Goal: Task Accomplishment & Management: Manage account settings

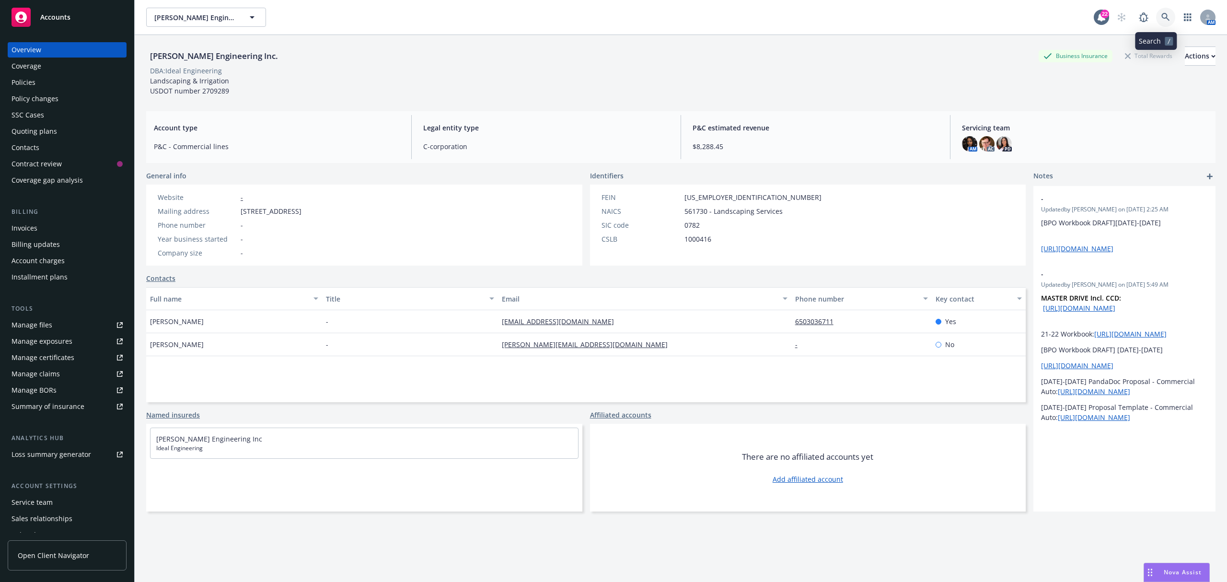
click at [1161, 15] on icon at bounding box center [1165, 17] width 9 height 9
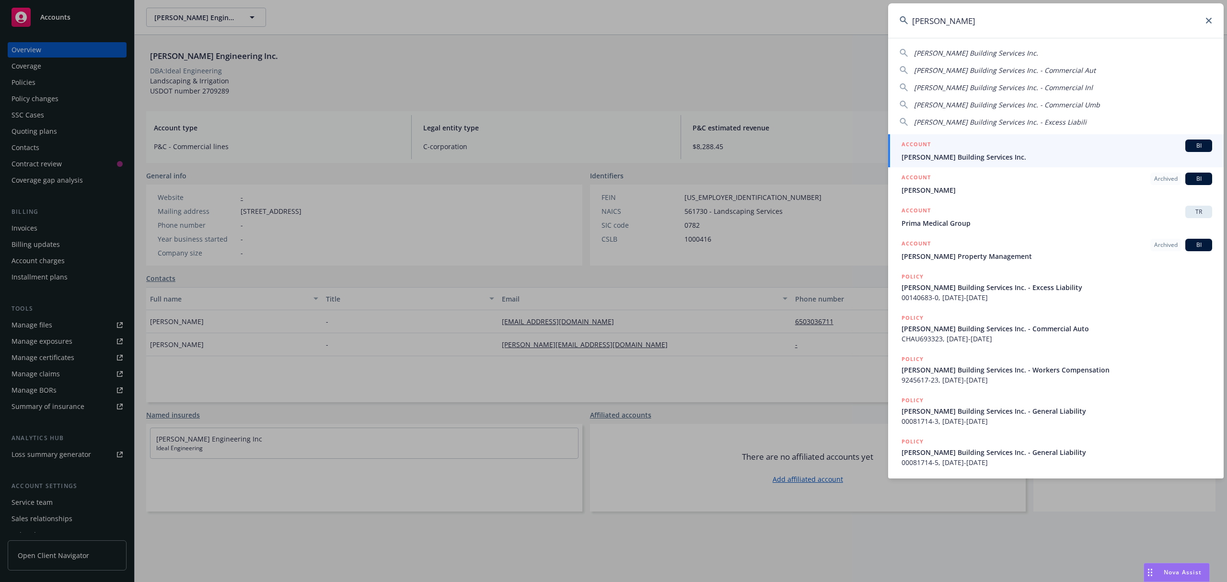
type input "[PERSON_NAME]"
click at [1024, 155] on span "[PERSON_NAME] Building Services Inc." at bounding box center [1056, 157] width 311 height 10
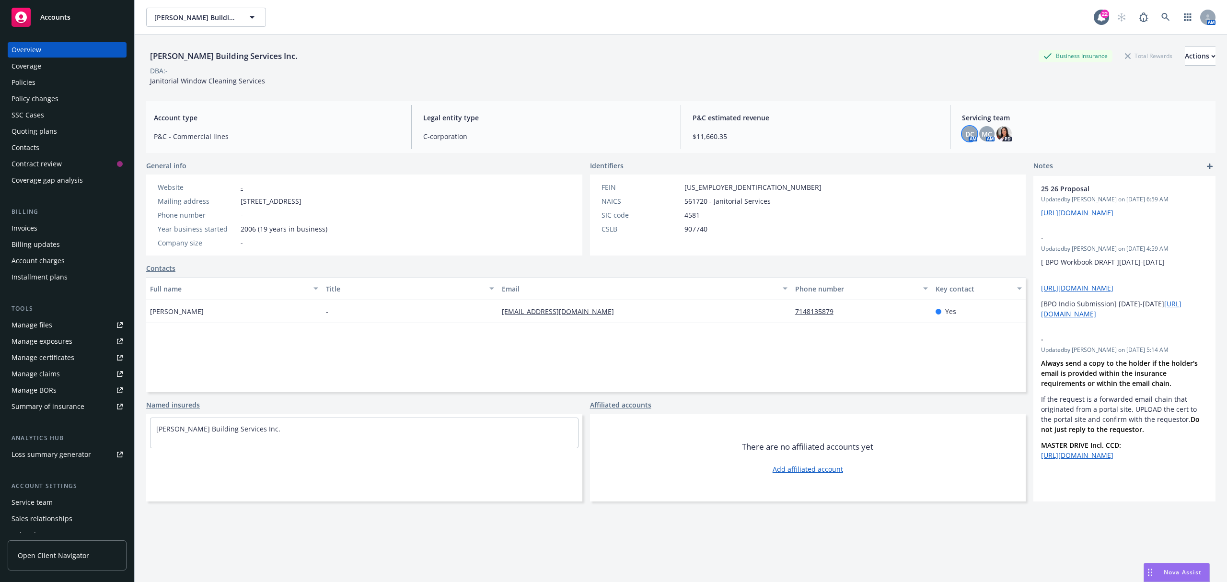
click at [965, 135] on span "DC" at bounding box center [969, 134] width 9 height 10
click at [1161, 16] on icon at bounding box center [1165, 17] width 8 height 8
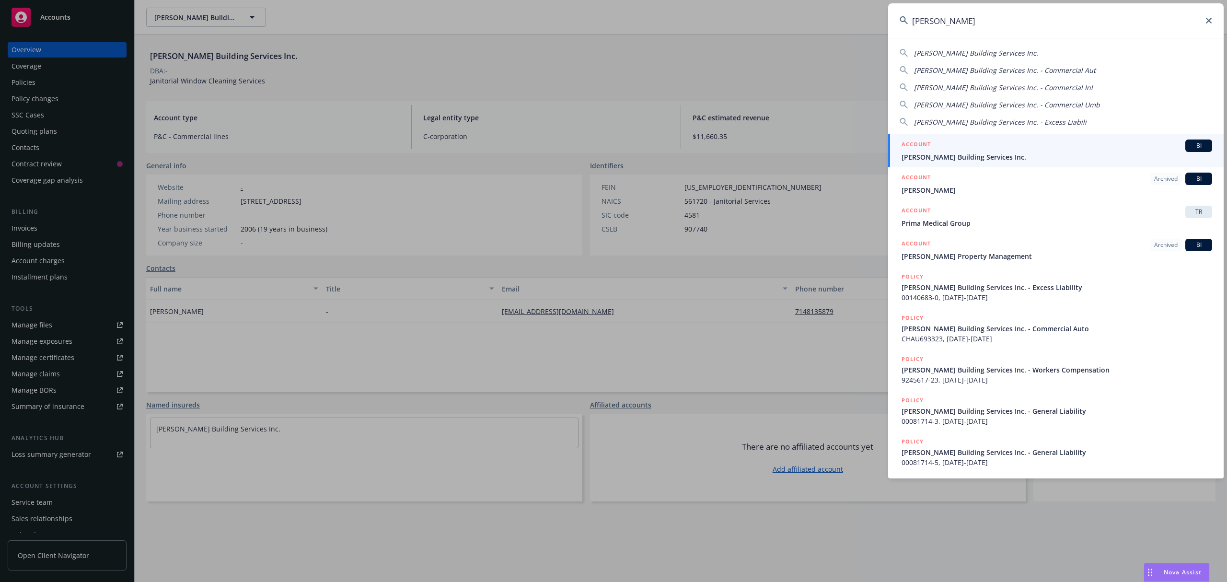
type input "[PERSON_NAME]"
click at [978, 163] on link "ACCOUNT BI [PERSON_NAME] Building Services Inc." at bounding box center [1055, 150] width 335 height 33
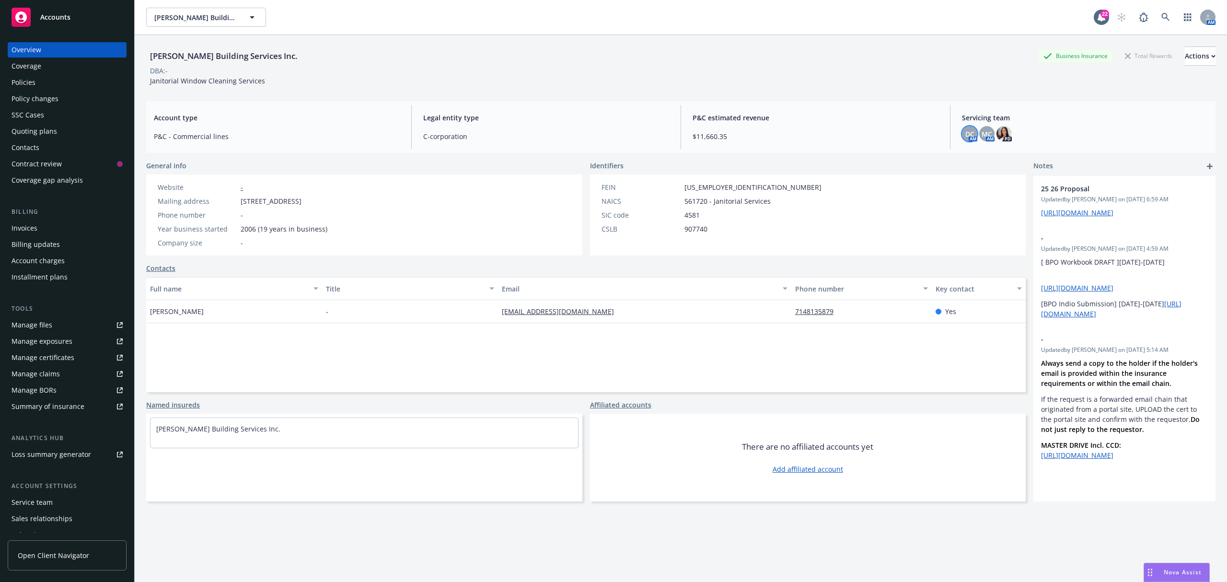
click at [966, 134] on span "DC" at bounding box center [969, 134] width 9 height 10
click at [861, 92] on div "[PERSON_NAME] Building Services Inc. Business Insurance Total Rewards Actions D…" at bounding box center [680, 64] width 1069 height 58
click at [1161, 17] on icon at bounding box center [1165, 17] width 9 height 9
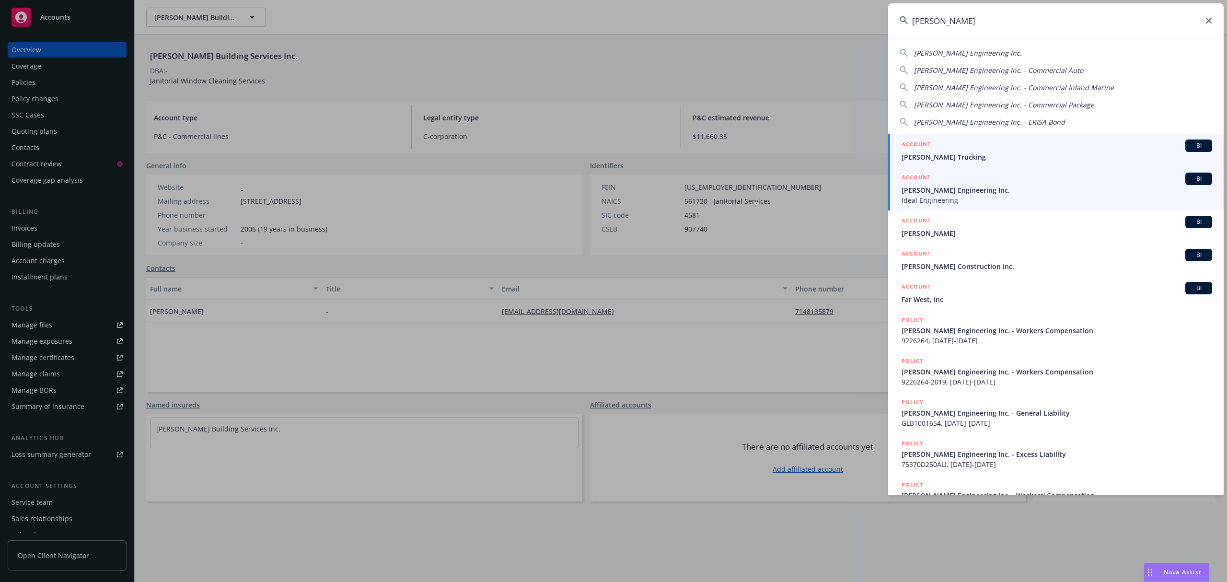
type input "[PERSON_NAME]"
click at [980, 200] on span "Ideal Engineering" at bounding box center [1056, 200] width 311 height 10
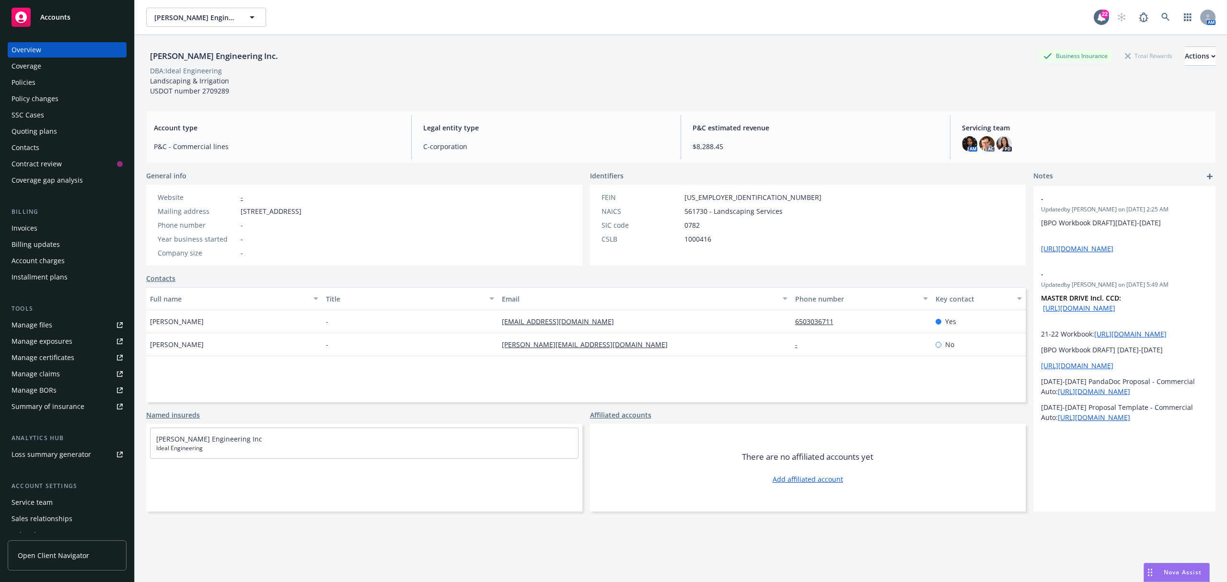
click at [1093, 112] on div "Account type P&C - Commercial lines Legal entity type C-corporation P&C estimat…" at bounding box center [680, 137] width 1069 height 52
click at [988, 142] on div "AM AC PD" at bounding box center [1085, 143] width 246 height 15
click at [987, 142] on div "AC" at bounding box center [986, 143] width 15 height 15
click at [984, 142] on img at bounding box center [986, 143] width 15 height 15
click at [962, 138] on img at bounding box center [969, 143] width 15 height 15
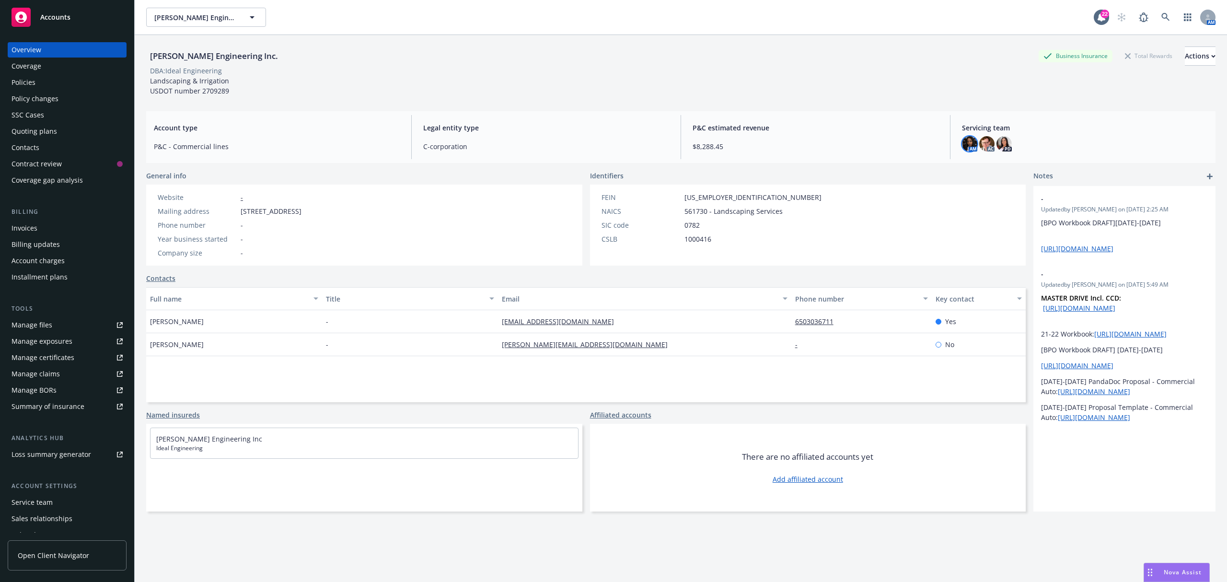
click at [1065, 115] on div "Servicing team AM AC PD" at bounding box center [1084, 137] width 261 height 44
click at [1161, 17] on icon at bounding box center [1165, 17] width 9 height 9
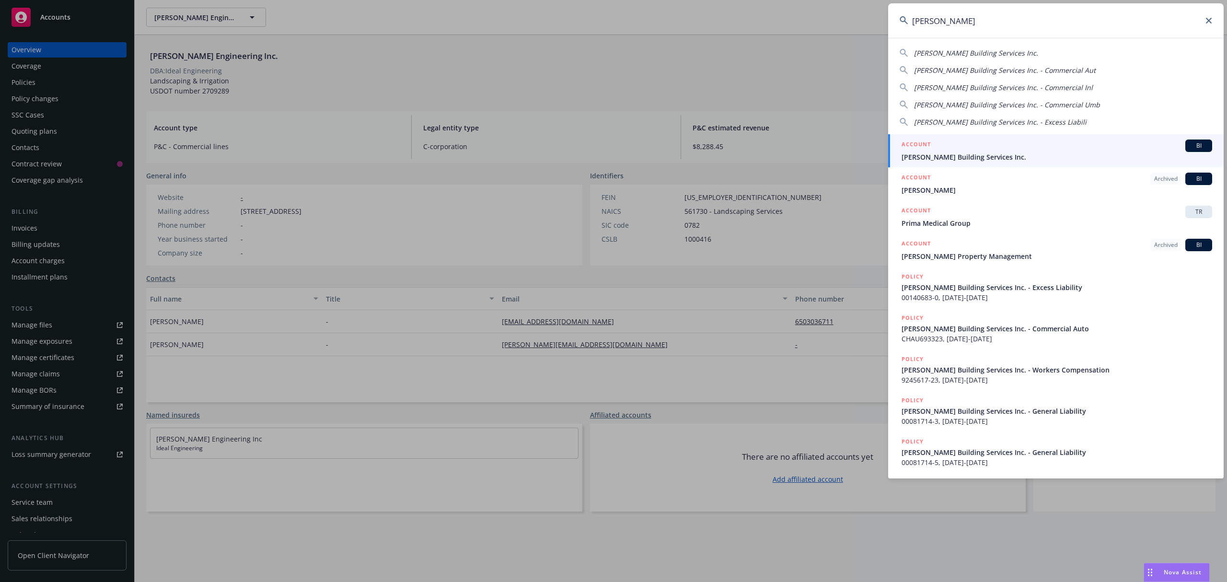
type input "[PERSON_NAME]"
click at [1015, 152] on span "[PERSON_NAME] Building Services Inc." at bounding box center [1056, 157] width 311 height 10
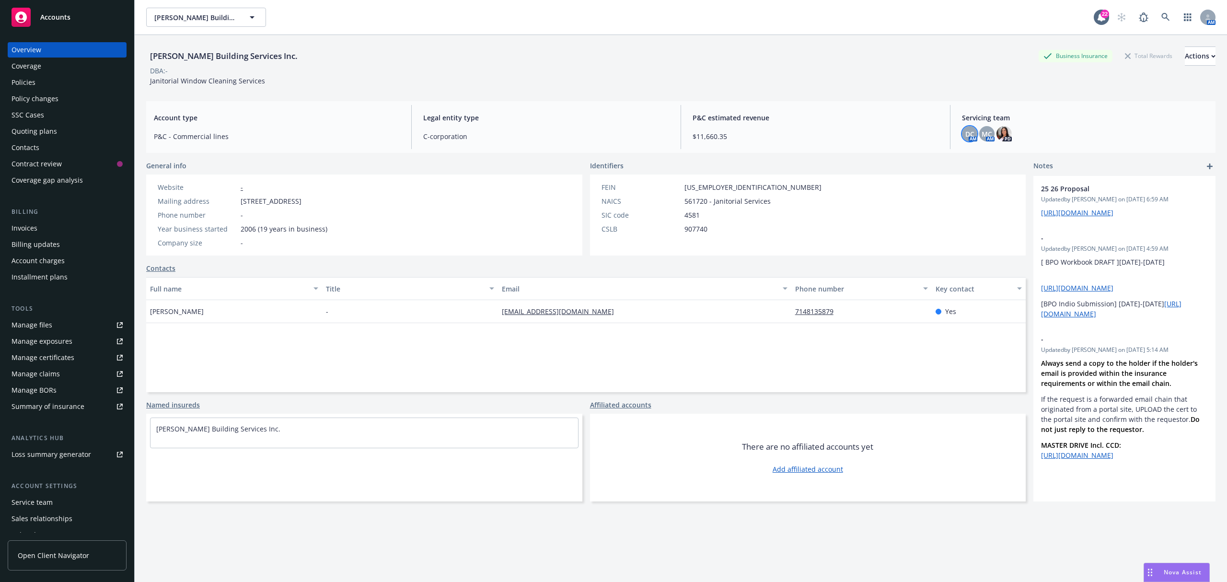
click at [965, 131] on span "DC" at bounding box center [969, 134] width 9 height 10
click at [983, 129] on span "MC" at bounding box center [986, 134] width 11 height 10
click at [1161, 21] on icon at bounding box center [1165, 17] width 9 height 9
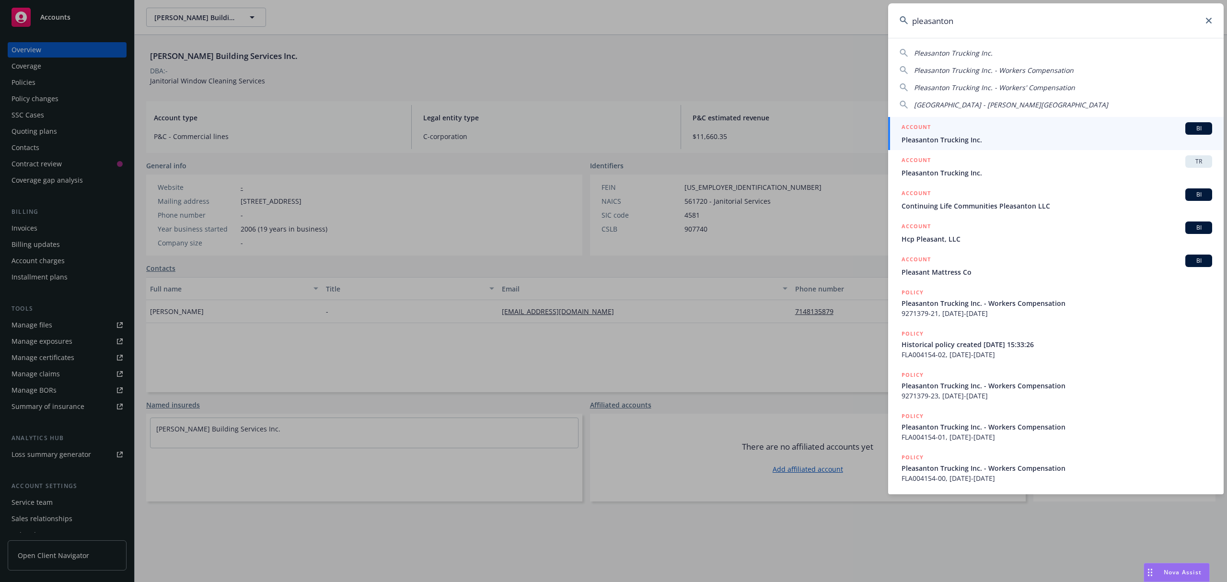
type input "pleasanton"
click at [1020, 133] on div "ACCOUNT BI" at bounding box center [1056, 128] width 311 height 12
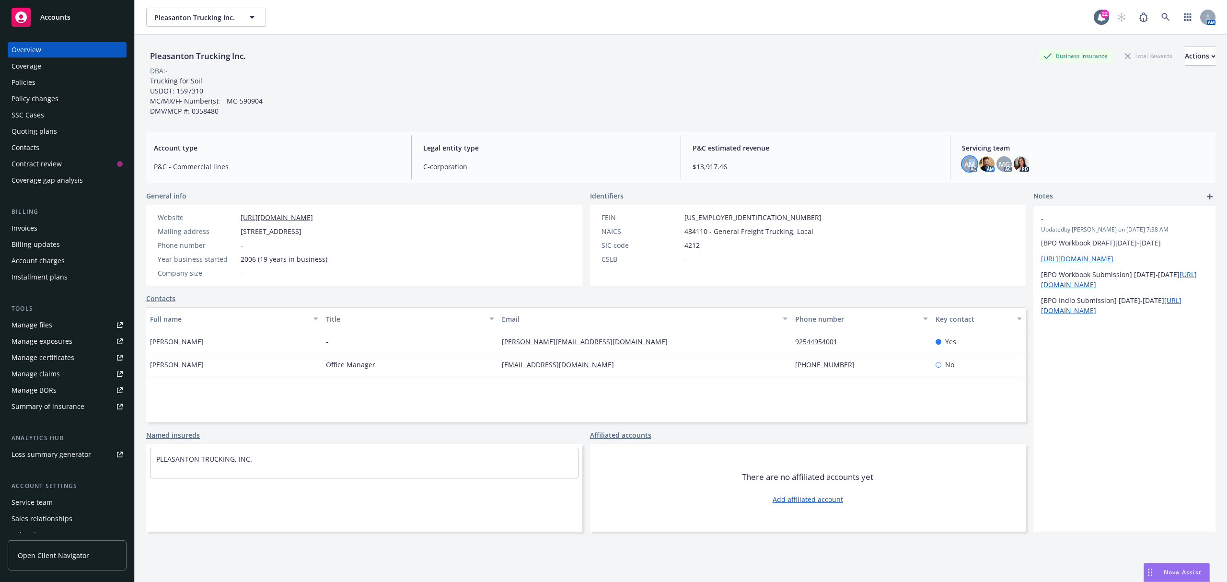
click at [964, 164] on span "AM" at bounding box center [969, 164] width 11 height 10
click at [979, 161] on img at bounding box center [986, 163] width 15 height 15
click at [1161, 21] on icon at bounding box center [1165, 17] width 9 height 9
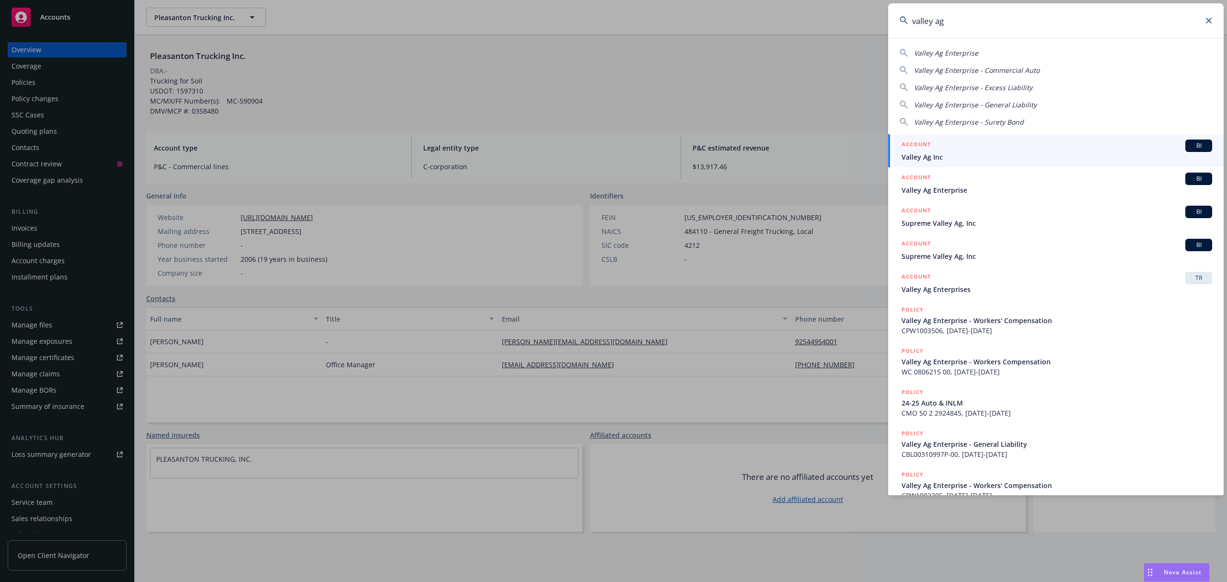
type input "valley ag"
click at [970, 147] on div "ACCOUNT BI" at bounding box center [1056, 145] width 311 height 12
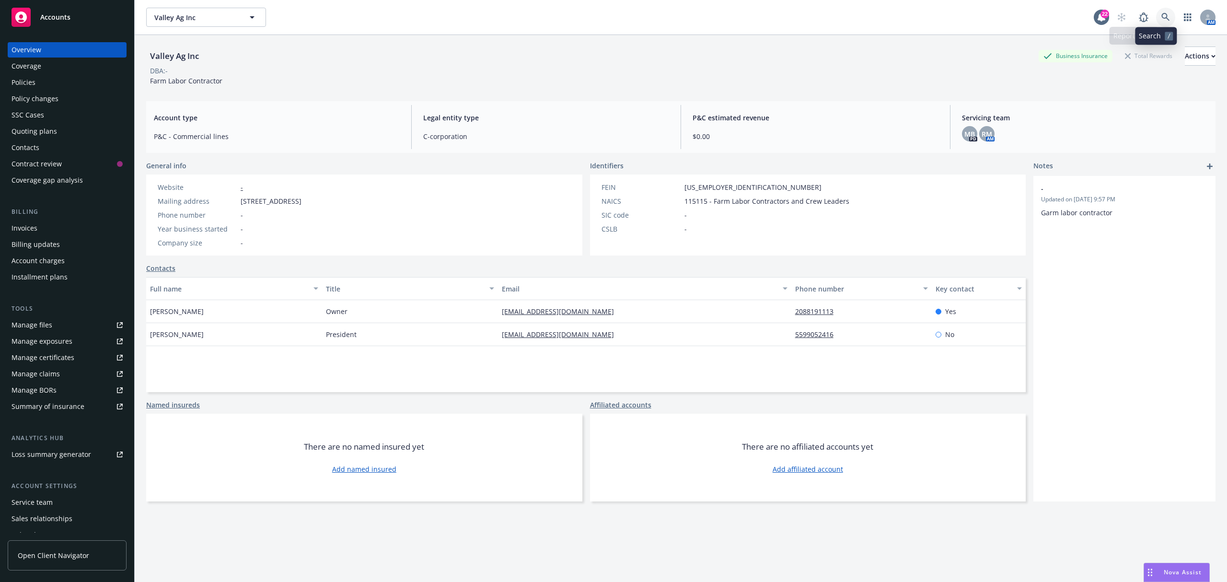
click at [1161, 13] on icon at bounding box center [1165, 17] width 9 height 9
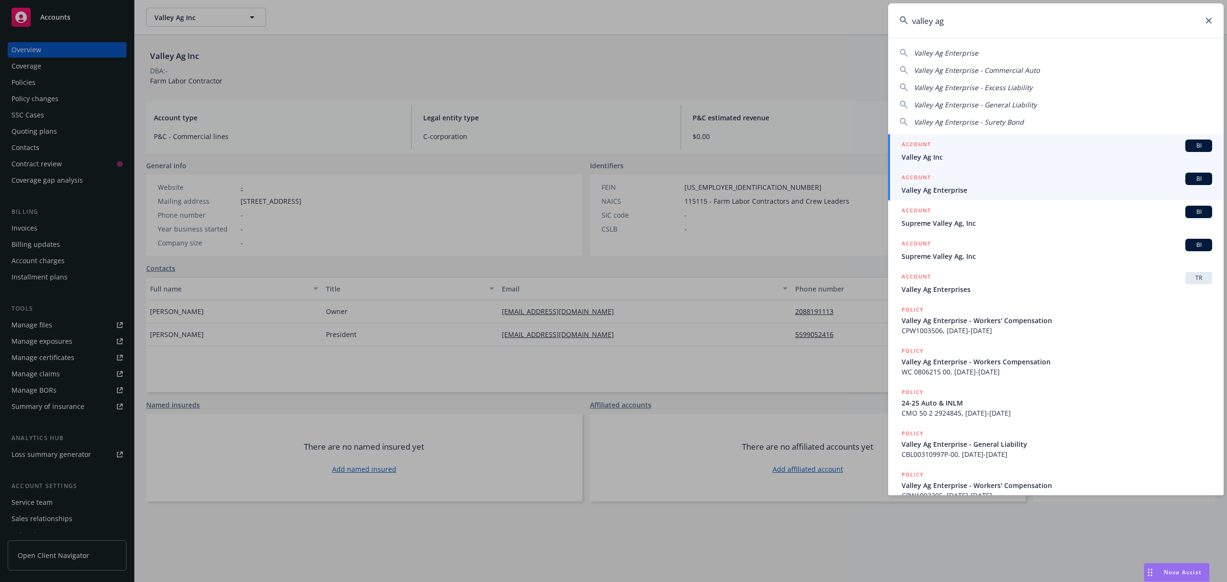
type input "valley ag"
click at [968, 189] on span "Valley Ag Enterprise" at bounding box center [1056, 190] width 311 height 10
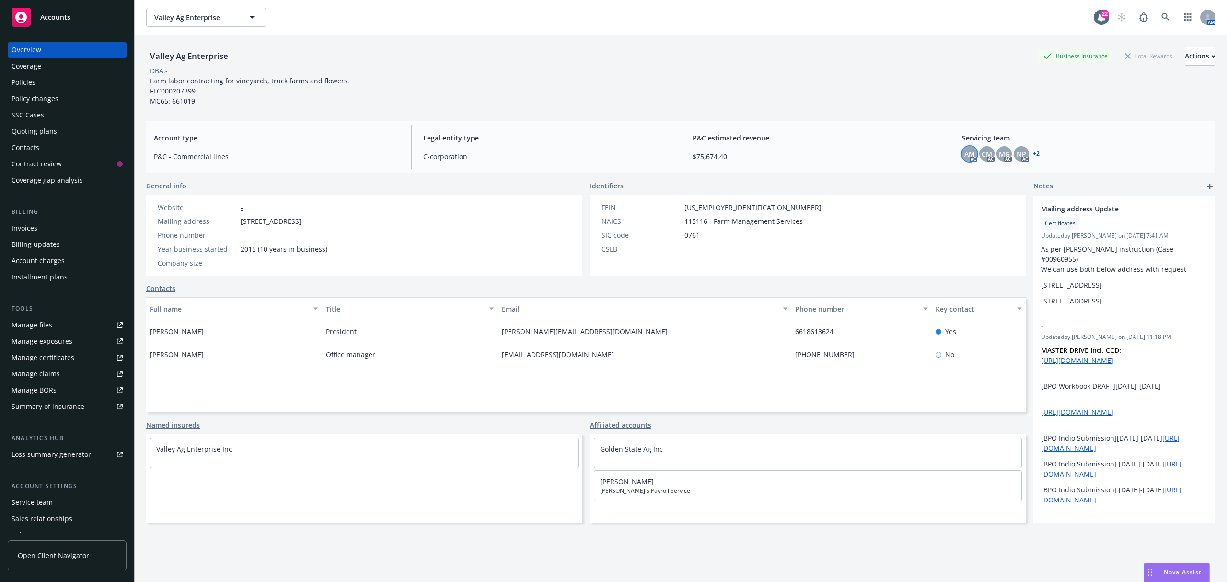
click at [967, 156] on span "AM" at bounding box center [969, 154] width 11 height 10
click at [982, 153] on span "CM" at bounding box center [986, 154] width 11 height 10
drag, startPoint x: 990, startPoint y: 167, endPoint x: 993, endPoint y: 158, distance: 9.9
click at [990, 165] on div "Servicing team AM AC CM AC MG AC NP AC + 2" at bounding box center [1084, 147] width 261 height 44
click at [999, 158] on span "MG" at bounding box center [1004, 154] width 11 height 10
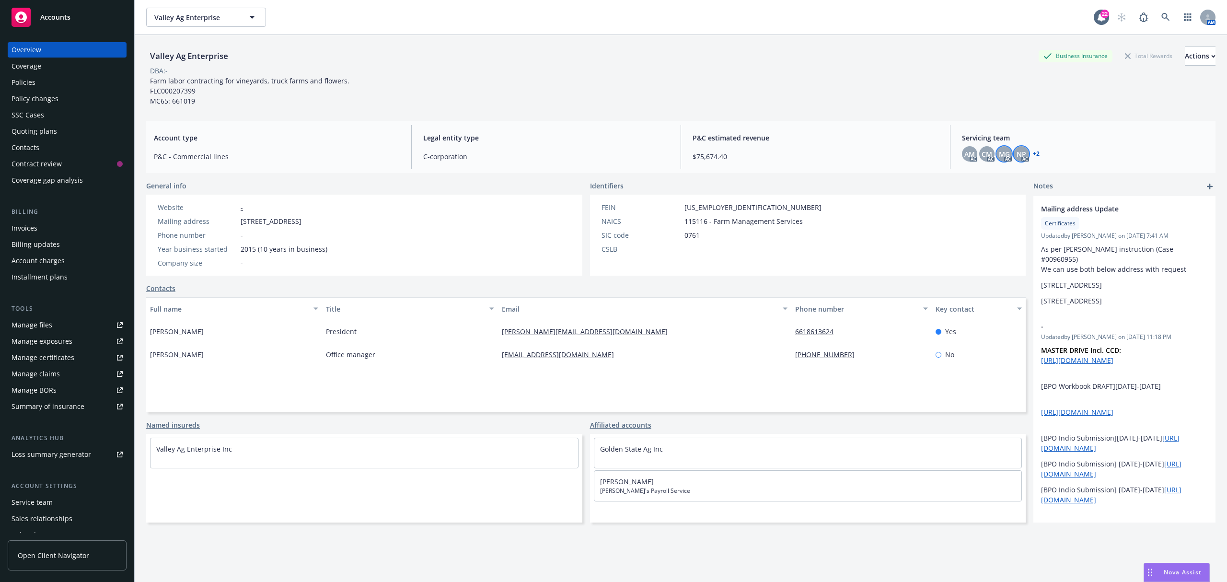
click at [1013, 150] on div "NP" at bounding box center [1020, 153] width 15 height 15
click at [1039, 148] on div "AM AC CM AC MG AC NP AC + 2" at bounding box center [1085, 153] width 246 height 15
click at [1032, 154] on div "AM AC CM AC MG AC NP AC + 2" at bounding box center [1085, 153] width 246 height 15
click at [1033, 154] on link "+ 2" at bounding box center [1036, 154] width 7 height 6
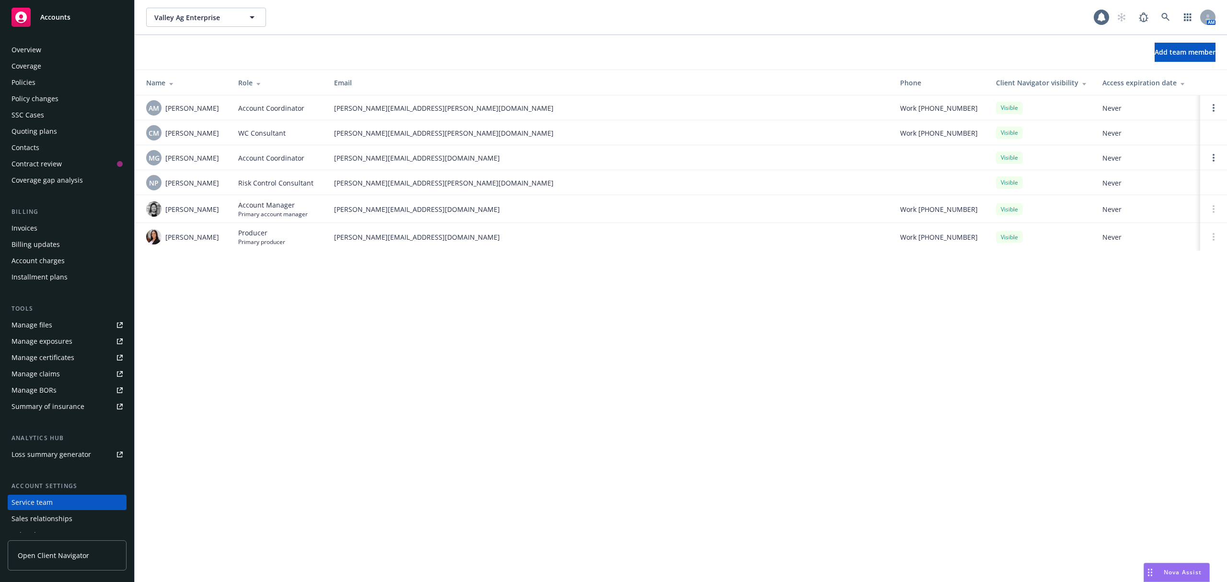
scroll to position [43, 0]
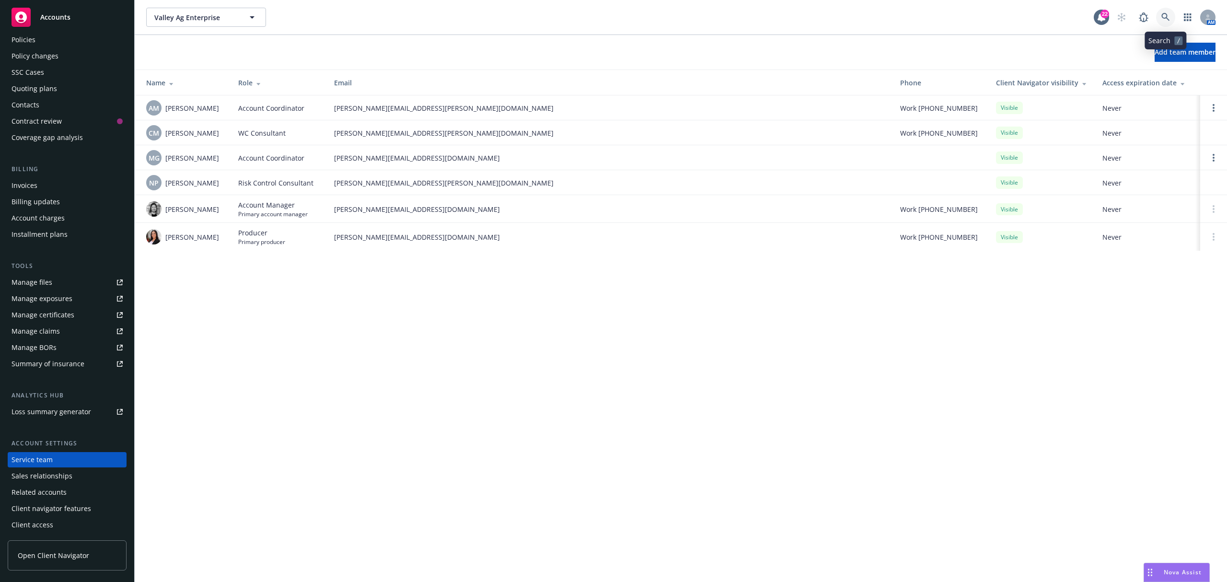
click at [1170, 15] on link at bounding box center [1165, 17] width 19 height 19
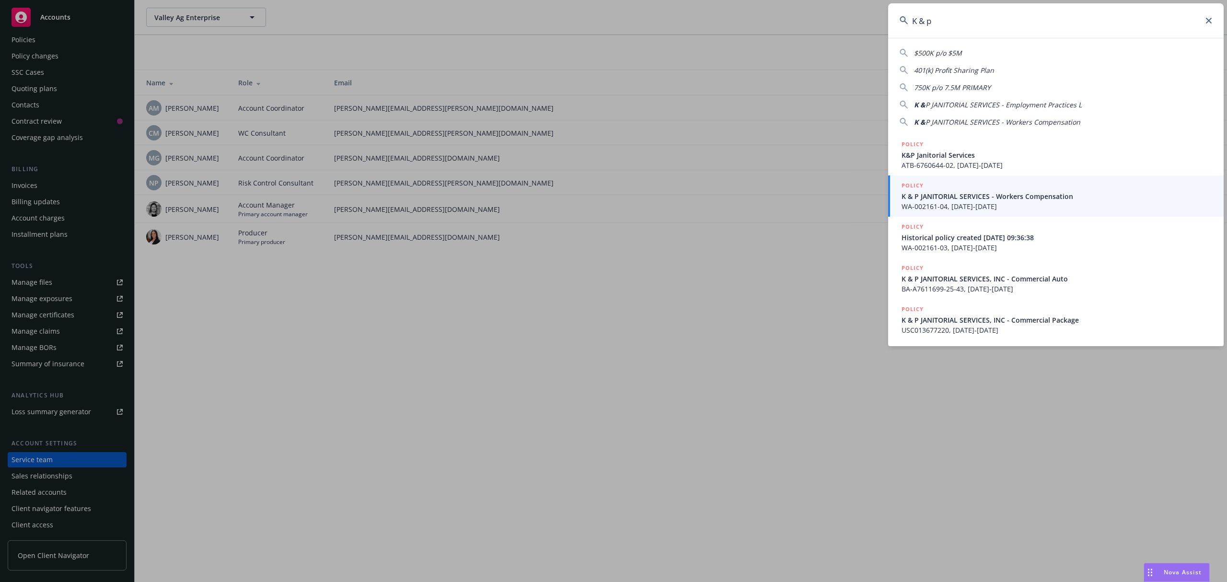
drag, startPoint x: 951, startPoint y: 14, endPoint x: 890, endPoint y: 12, distance: 60.4
click at [890, 12] on input "K & p" at bounding box center [1055, 20] width 335 height 35
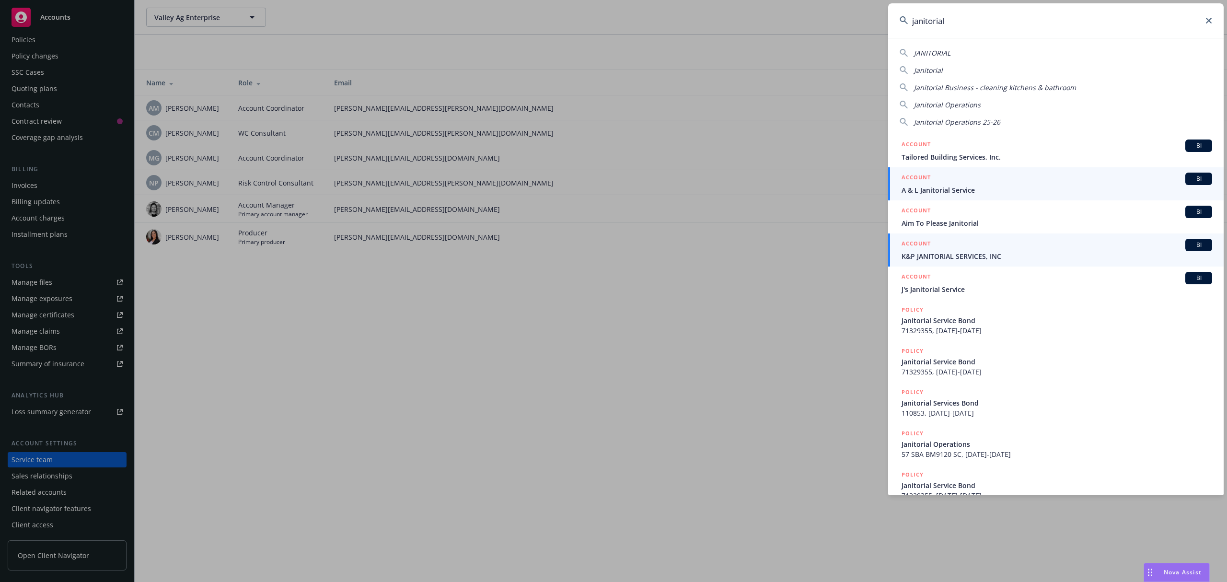
type input "janitorial"
click at [982, 251] on span "K&P JANITORIAL SERVICES, INC" at bounding box center [1056, 256] width 311 height 10
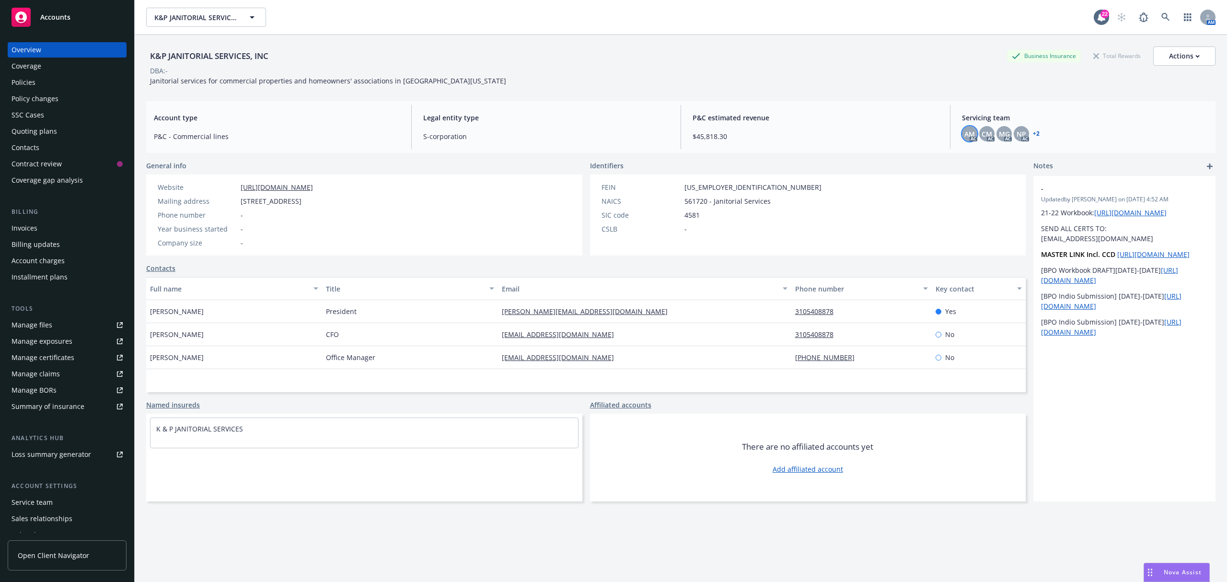
click at [964, 129] on span "AM" at bounding box center [969, 134] width 11 height 10
click at [981, 130] on span "CM" at bounding box center [986, 134] width 11 height 10
click at [999, 129] on span "MG" at bounding box center [1004, 134] width 11 height 10
click at [1018, 129] on span "NP" at bounding box center [1021, 134] width 10 height 10
click at [1033, 134] on link "+ 2" at bounding box center [1036, 134] width 7 height 6
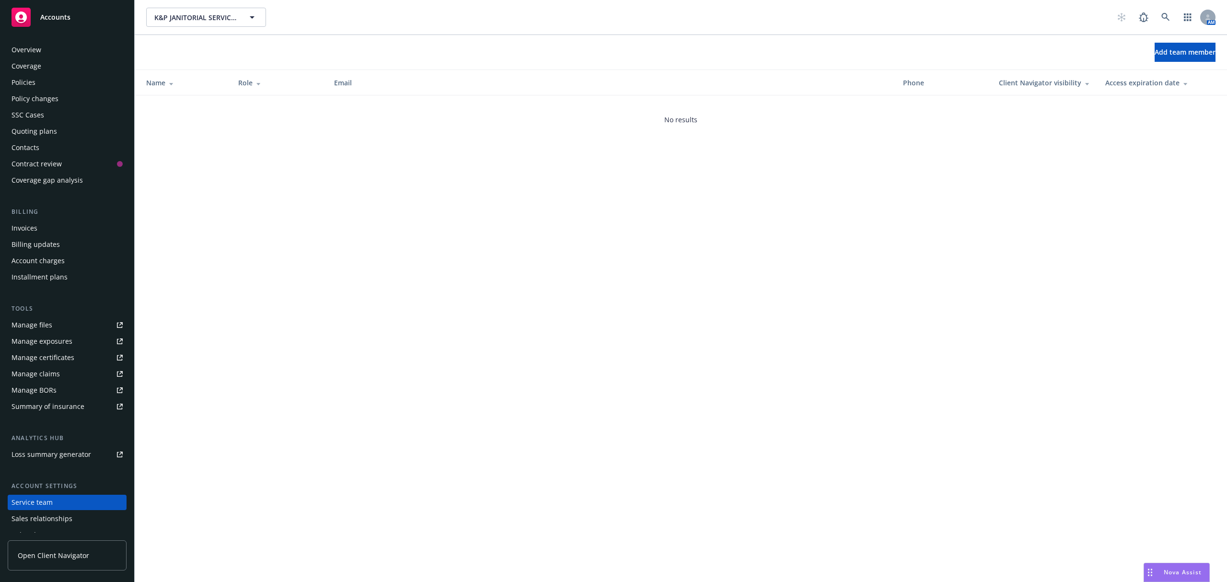
scroll to position [43, 0]
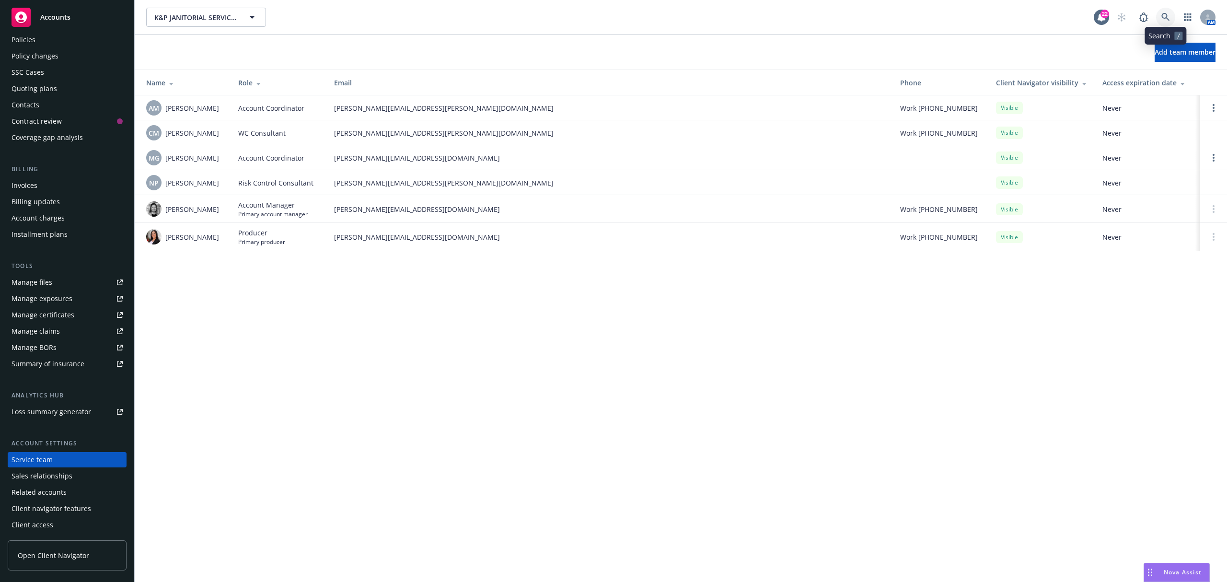
click at [1166, 10] on link at bounding box center [1165, 17] width 19 height 19
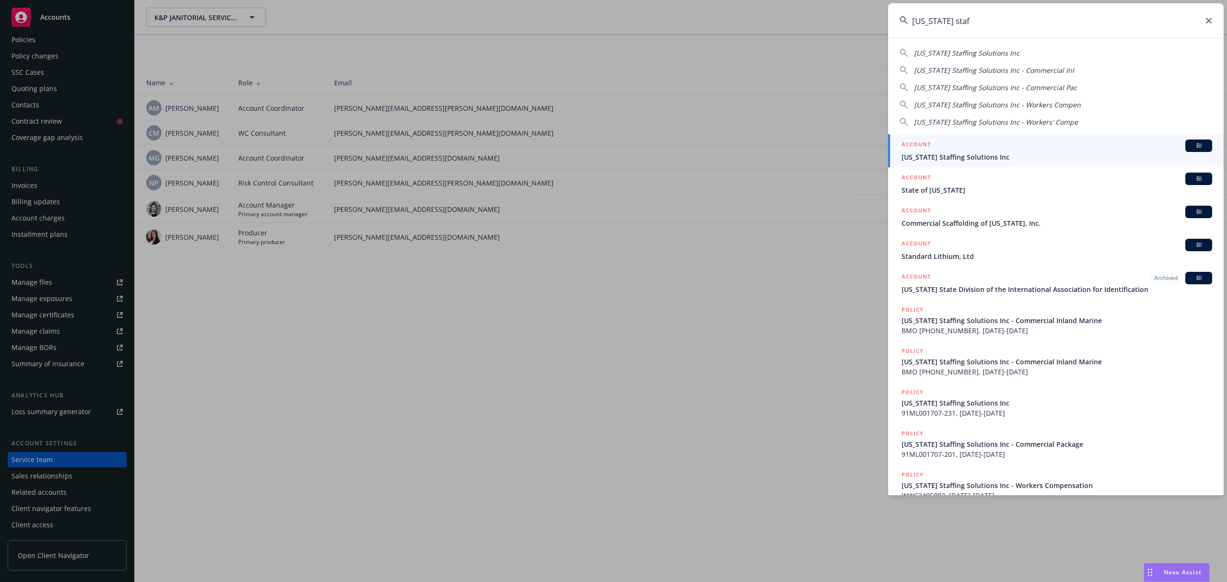
type input "california staf"
click at [993, 154] on span "California Staffing Solutions Inc" at bounding box center [1056, 157] width 311 height 10
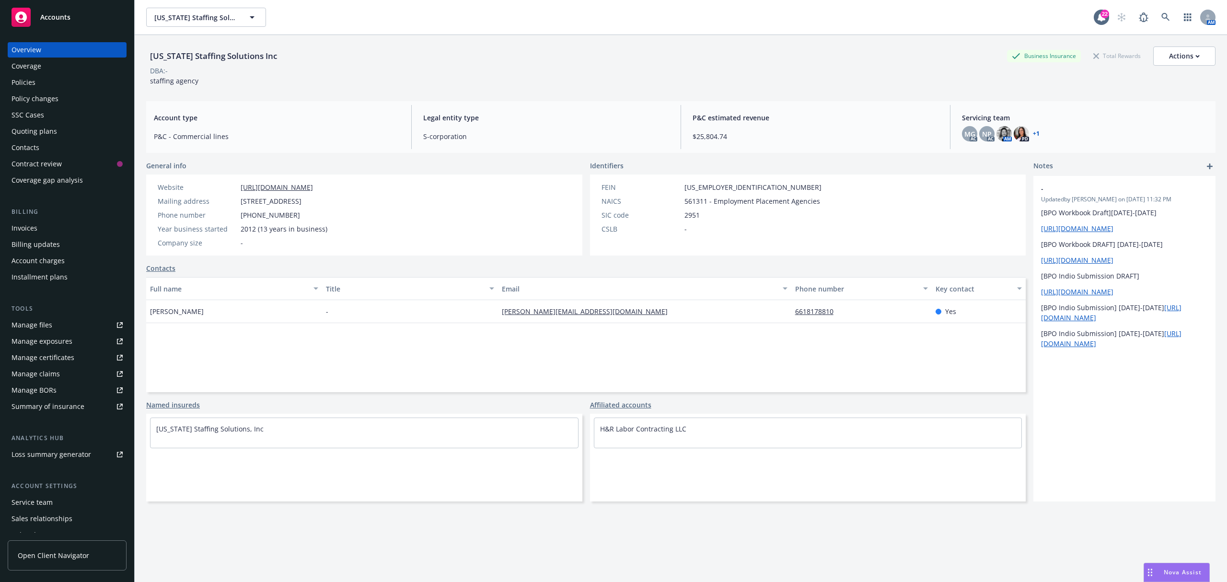
click at [1033, 133] on link "+ 1" at bounding box center [1036, 134] width 7 height 6
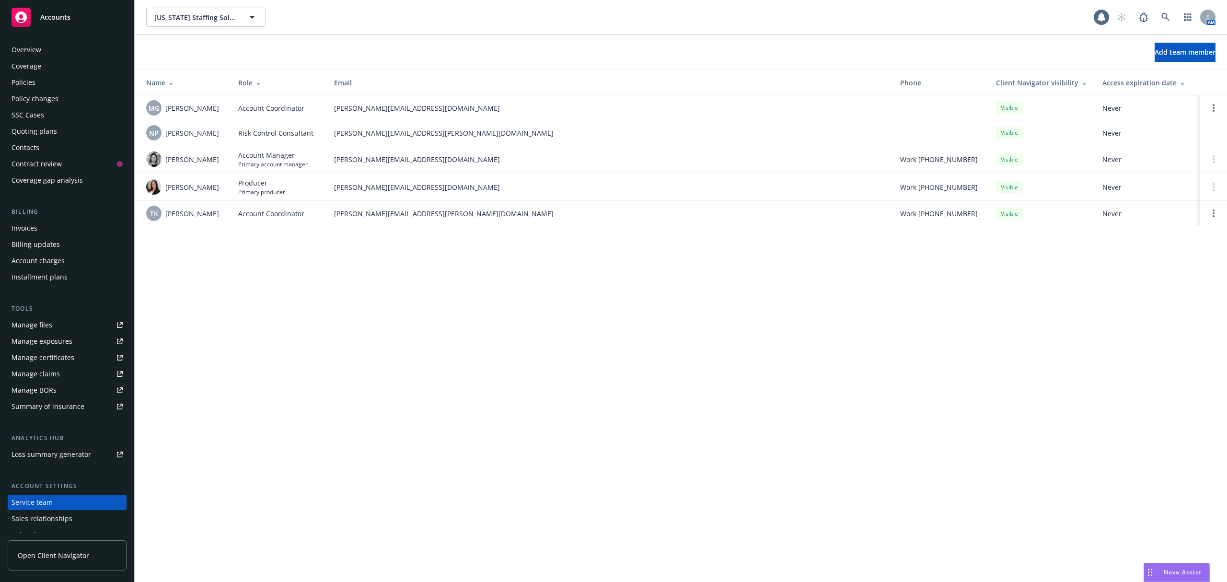
scroll to position [43, 0]
